Goal: Navigation & Orientation: Find specific page/section

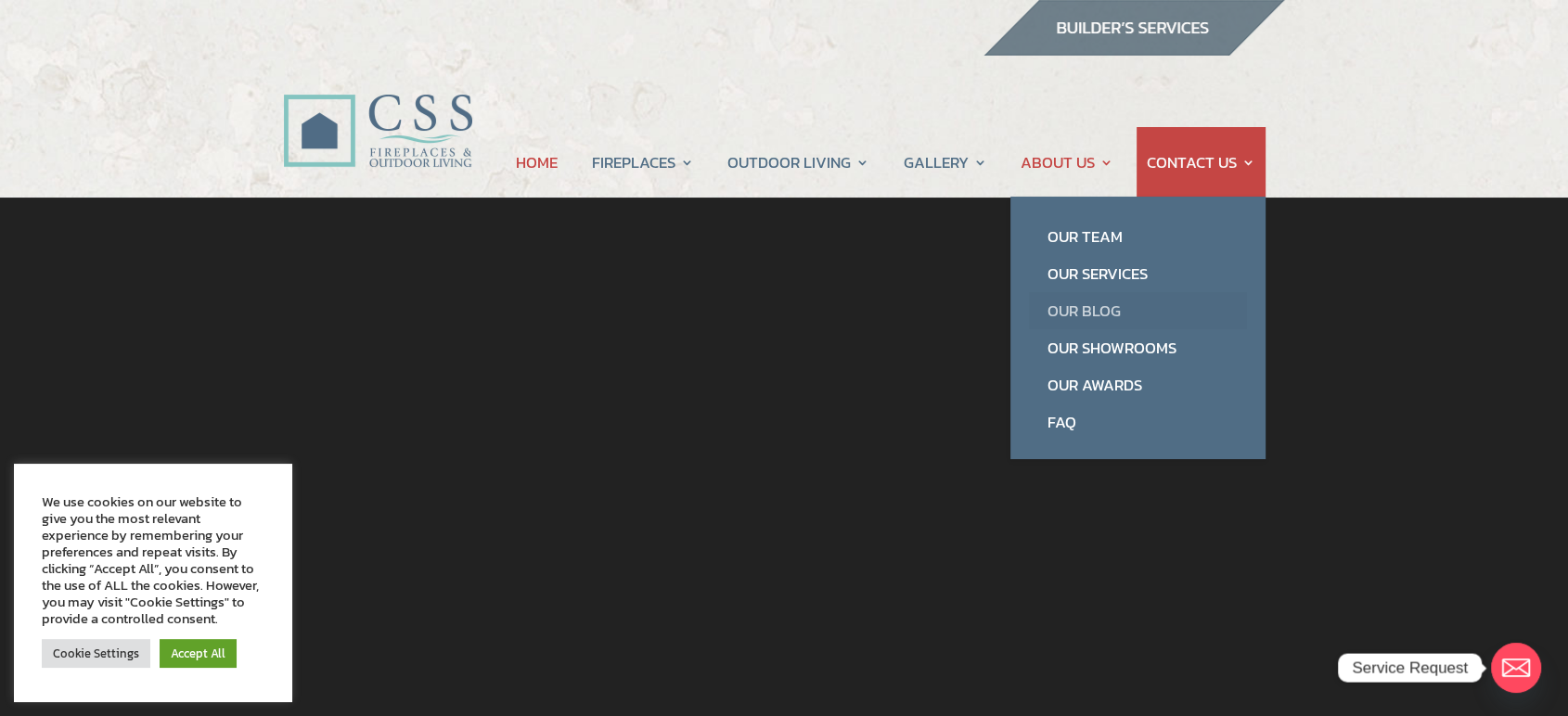
click at [1086, 321] on link "Our Blog" at bounding box center [1137, 310] width 218 height 37
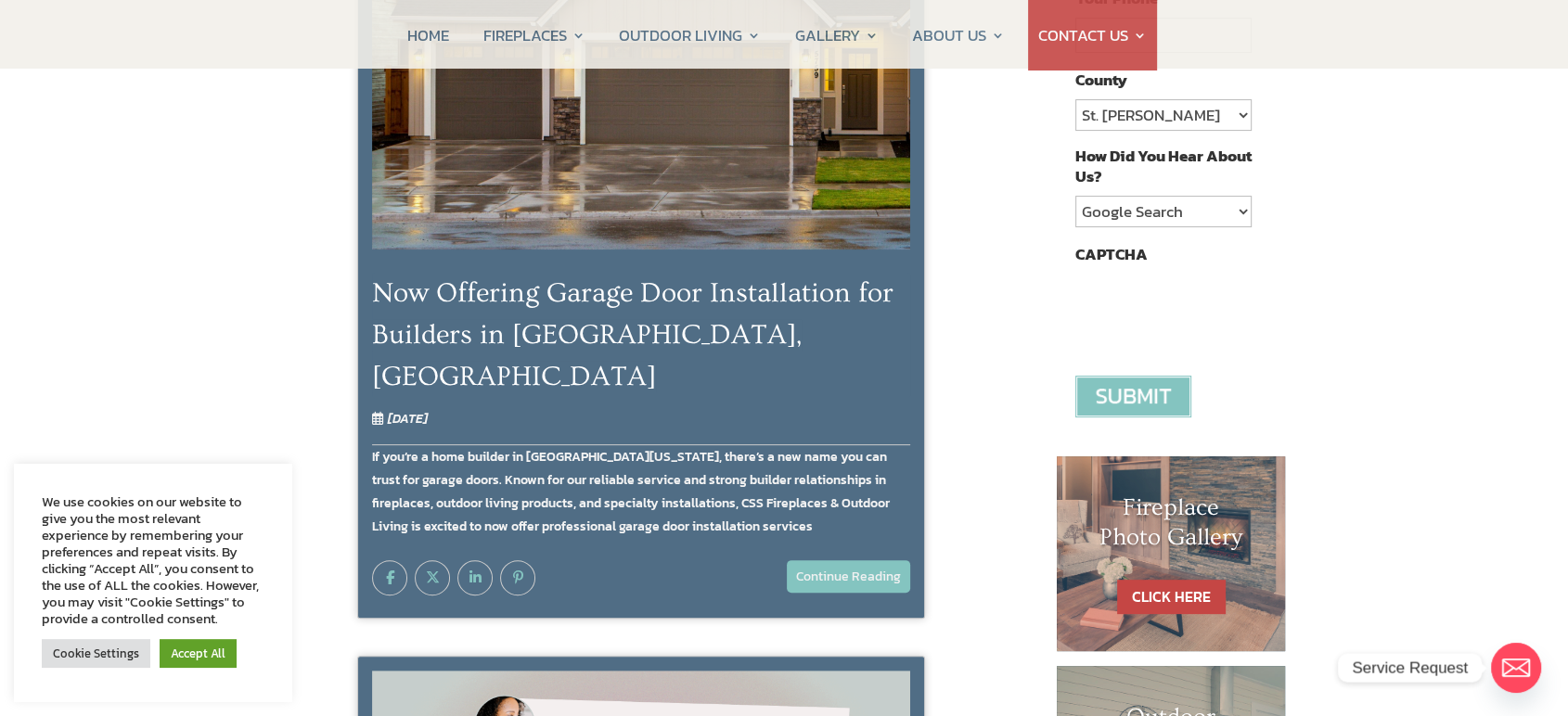
scroll to position [412, 0]
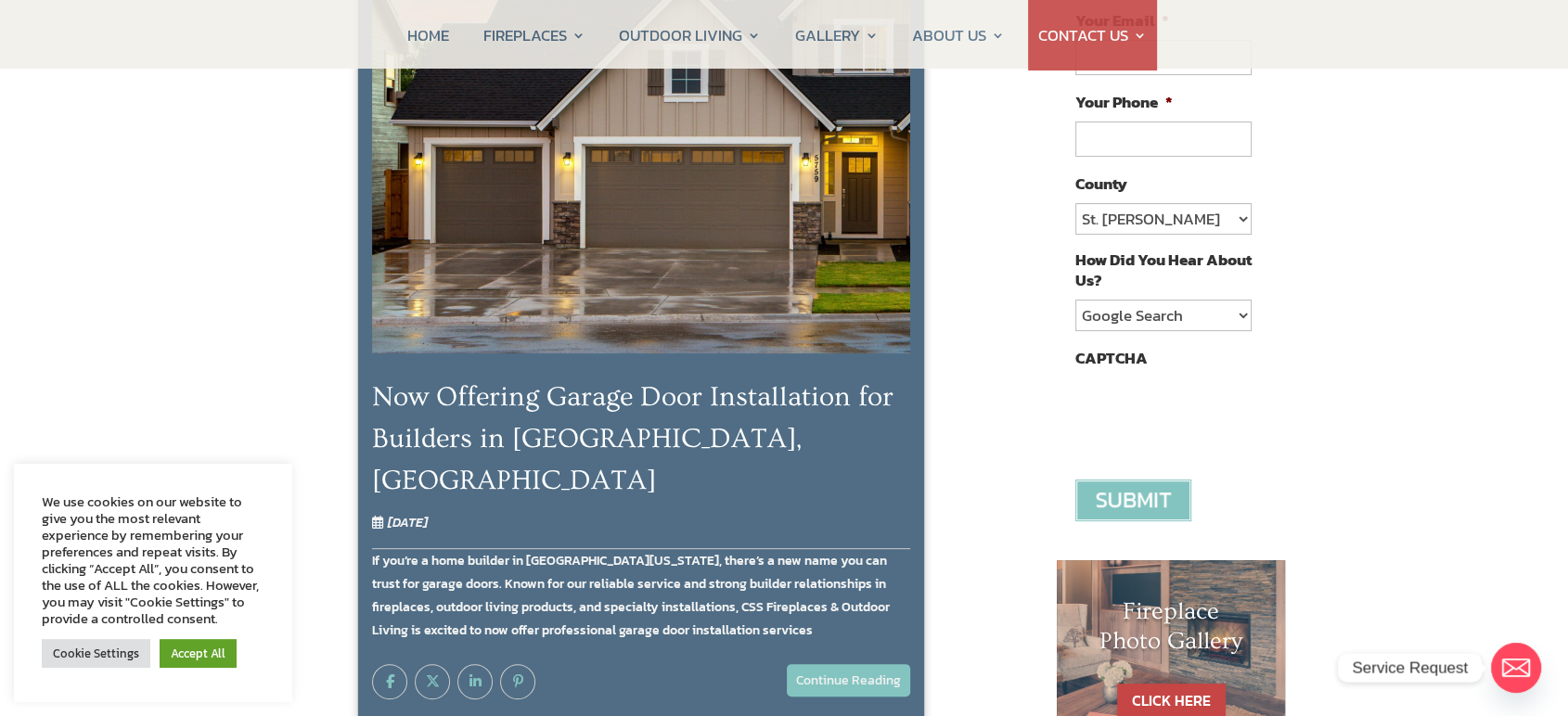
click at [655, 324] on img at bounding box center [640, 150] width 538 height 406
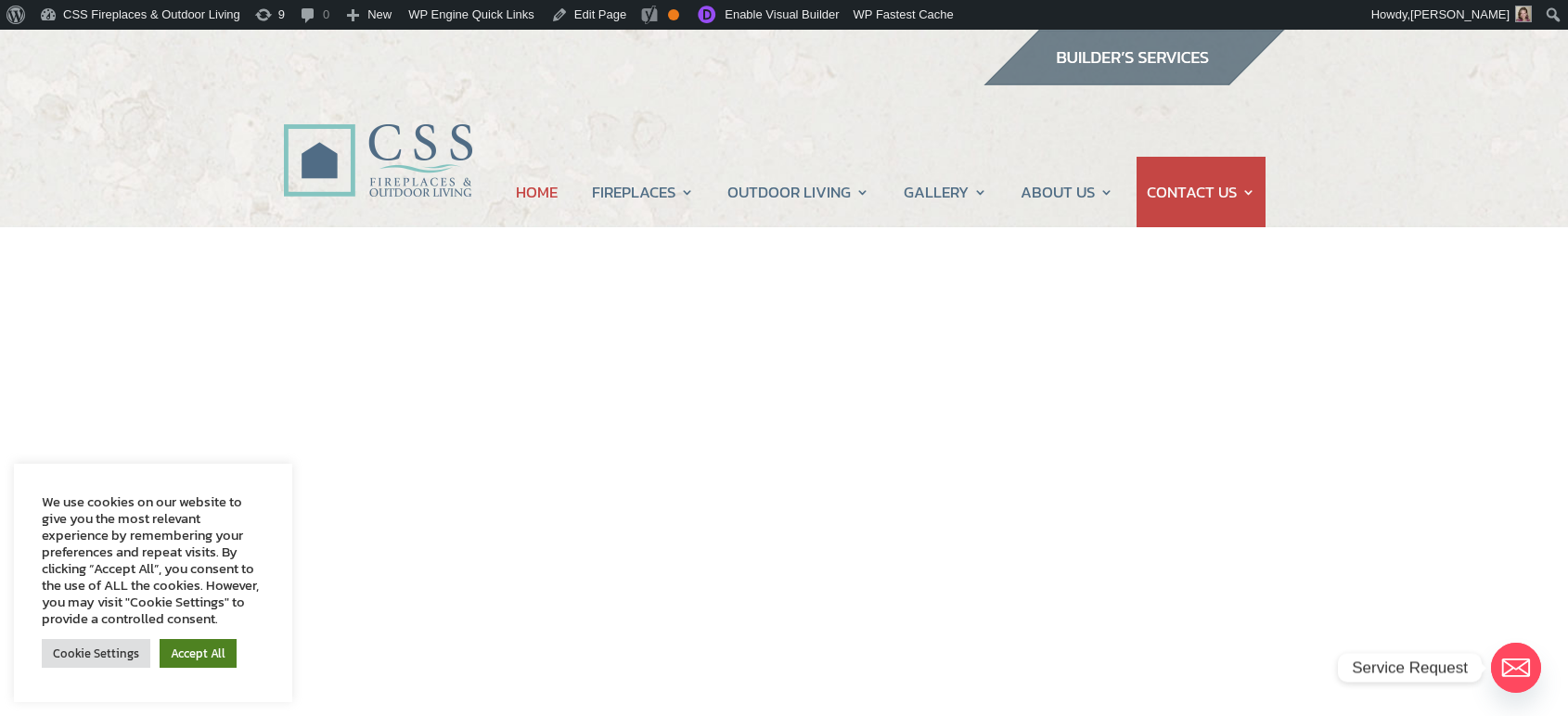
click at [183, 653] on link "Accept All" at bounding box center [198, 654] width 77 height 29
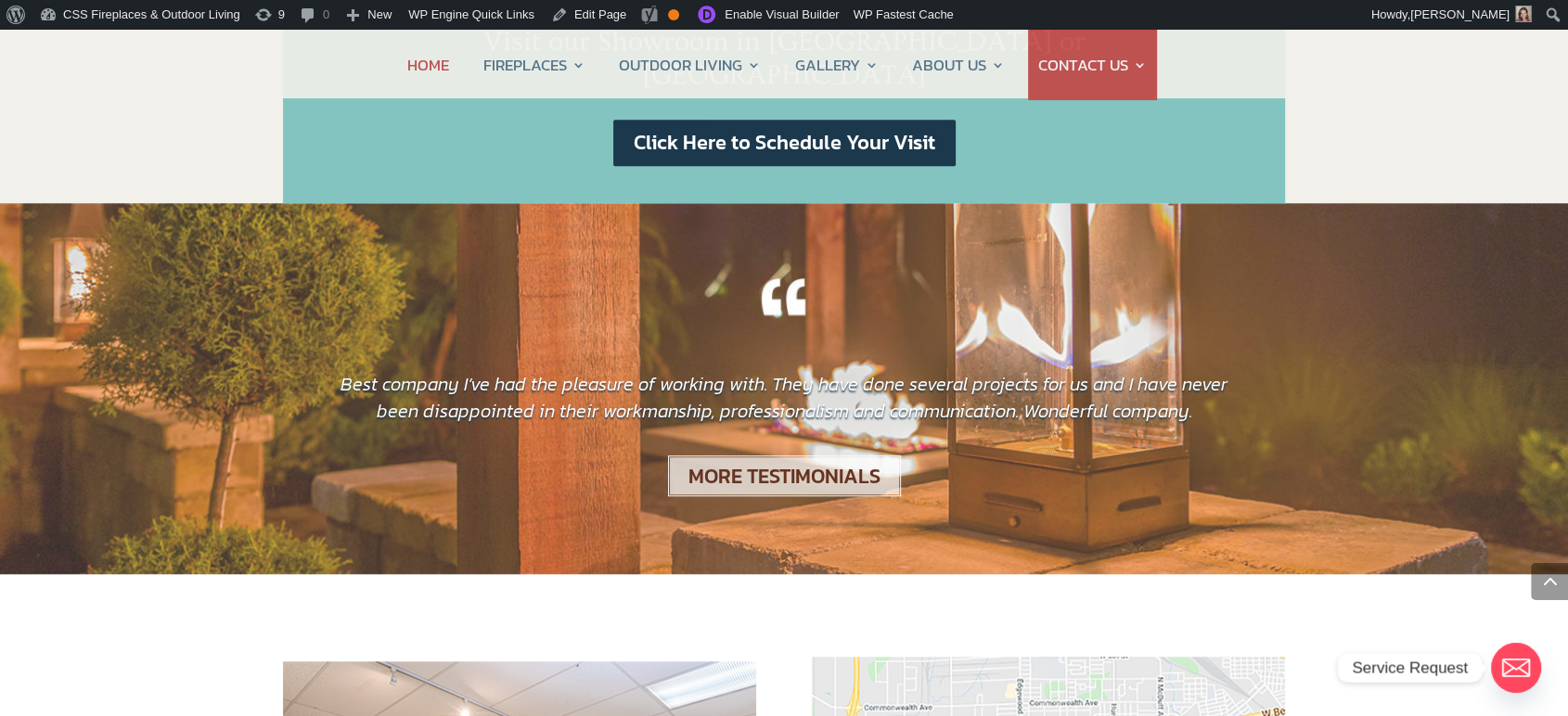
scroll to position [824, 0]
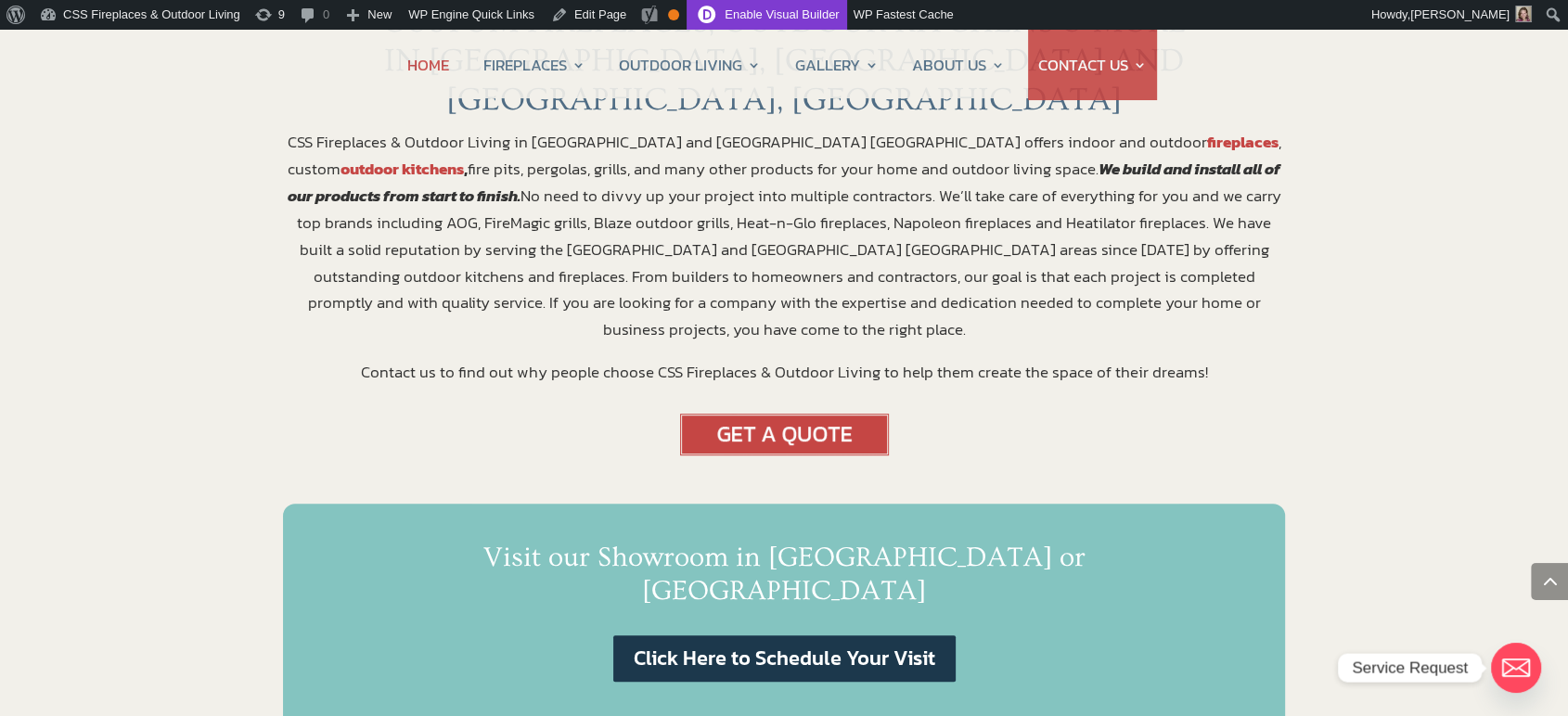
click at [731, 18] on link "Enable Visual Builder" at bounding box center [765, 15] width 159 height 30
